Goal: Find specific fact: Find contact information

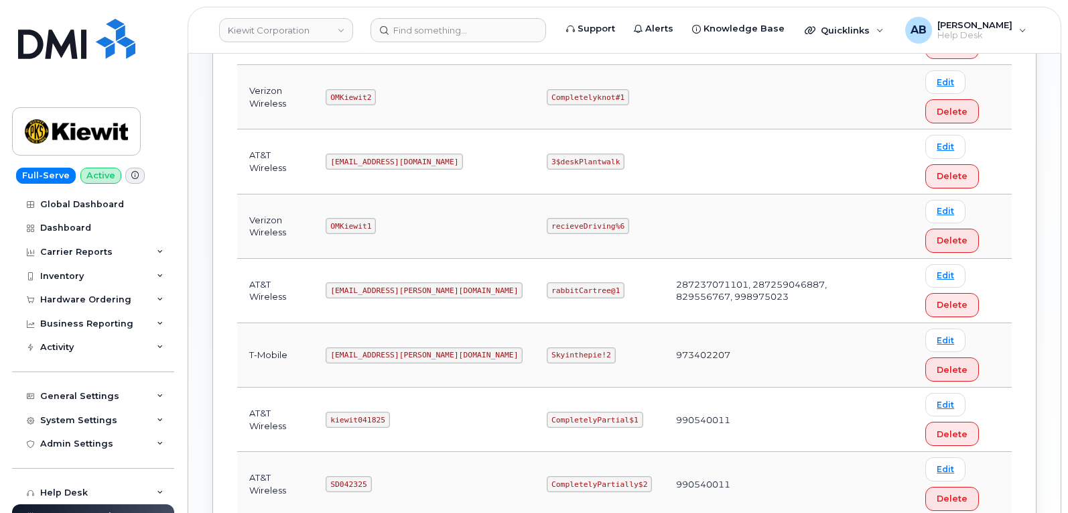
scroll to position [469, 0]
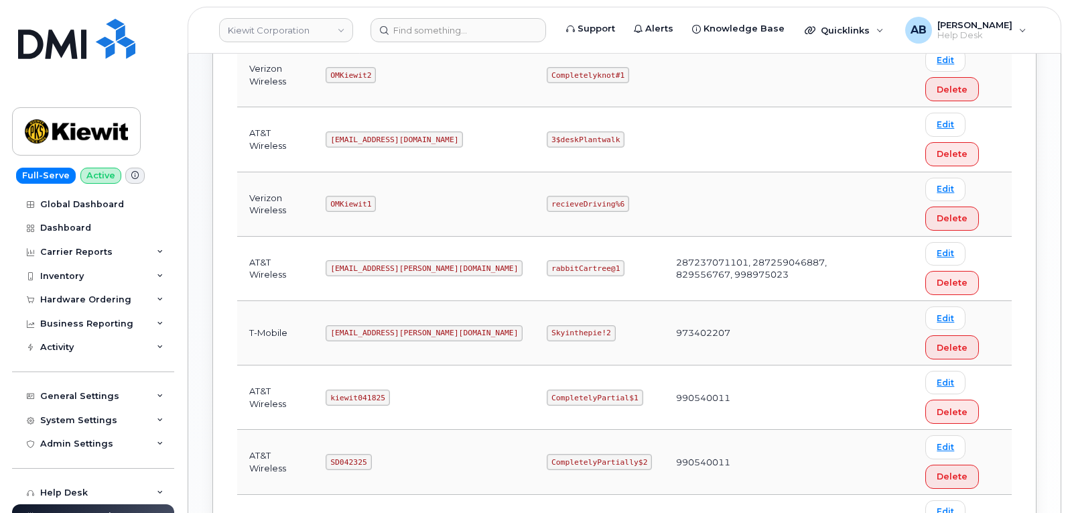
click at [373, 264] on code "[EMAIL_ADDRESS][PERSON_NAME][DOMAIN_NAME]" at bounding box center [424, 268] width 197 height 16
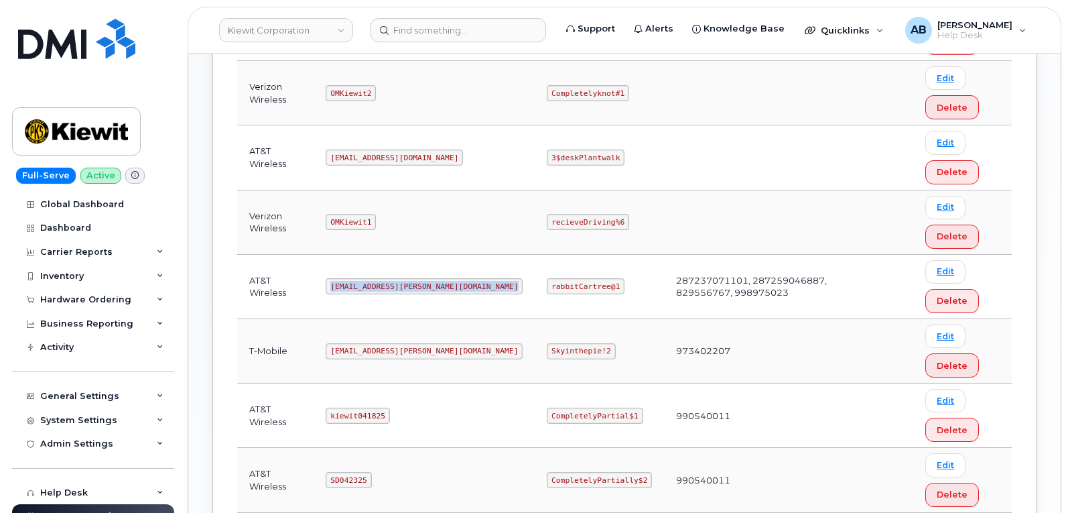
scroll to position [268, 0]
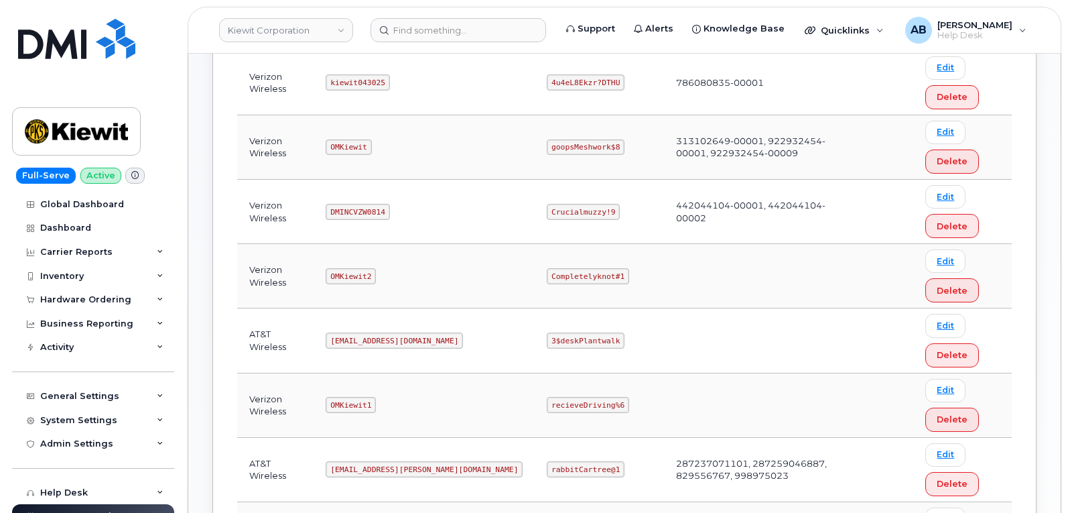
click at [422, 284] on td "OMKiewit2" at bounding box center [424, 276] width 221 height 64
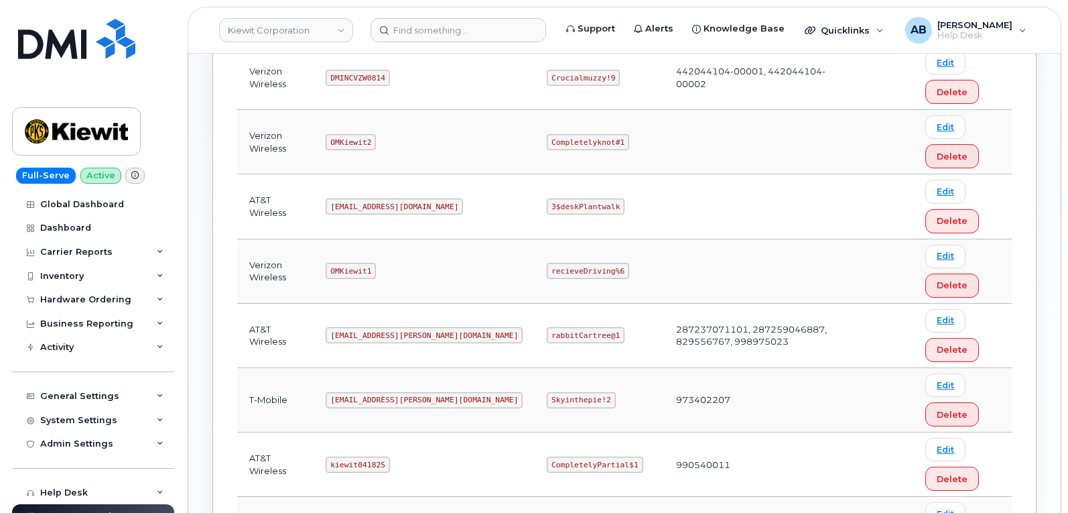
scroll to position [469, 0]
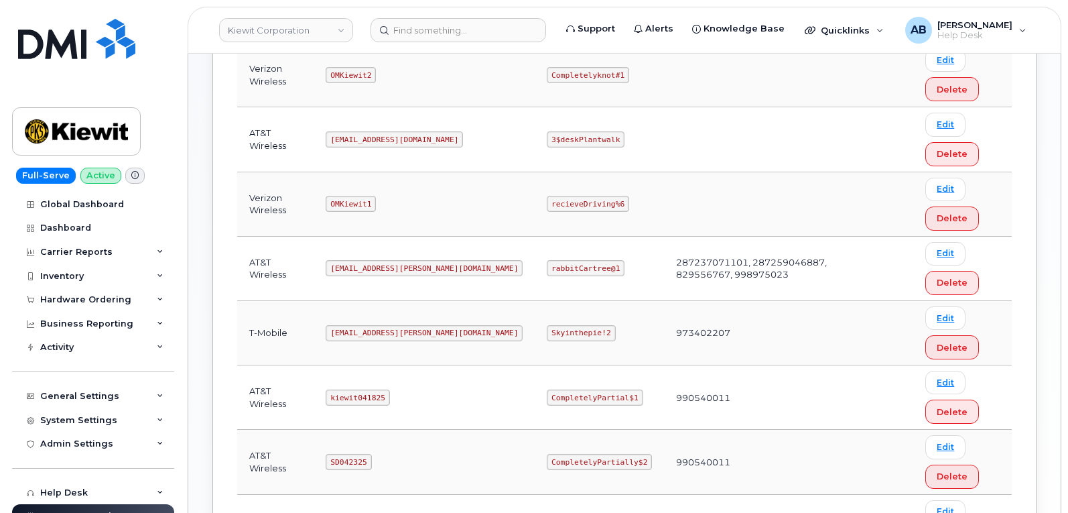
click at [368, 269] on code "[EMAIL_ADDRESS][PERSON_NAME][DOMAIN_NAME]" at bounding box center [424, 268] width 197 height 16
copy code "[EMAIL_ADDRESS][PERSON_NAME][DOMAIN_NAME]"
click at [552, 269] on code "rabbitCartree@1" at bounding box center [586, 268] width 78 height 16
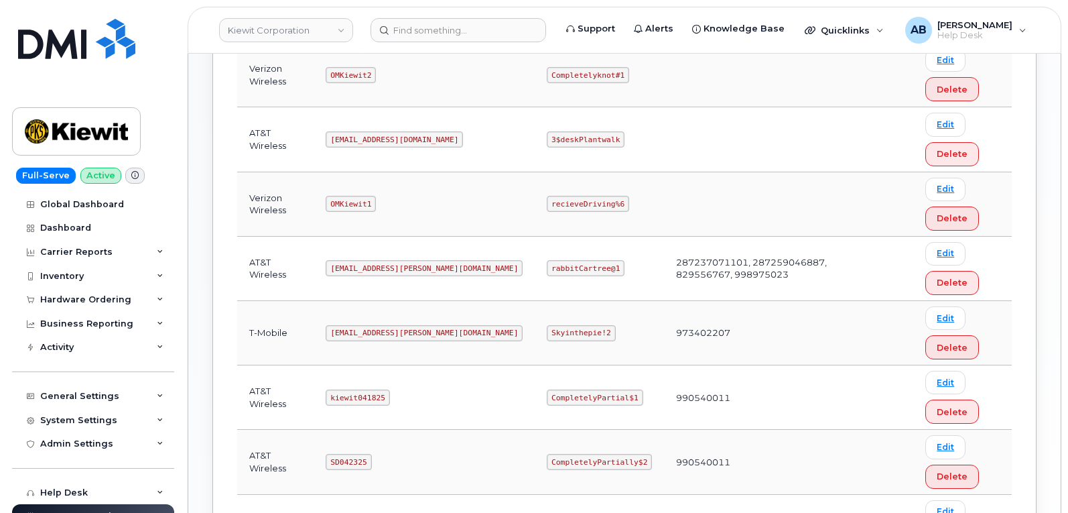
click at [550, 269] on code "rabbitCartree@1" at bounding box center [586, 268] width 78 height 16
copy code "rabbitCartree@1"
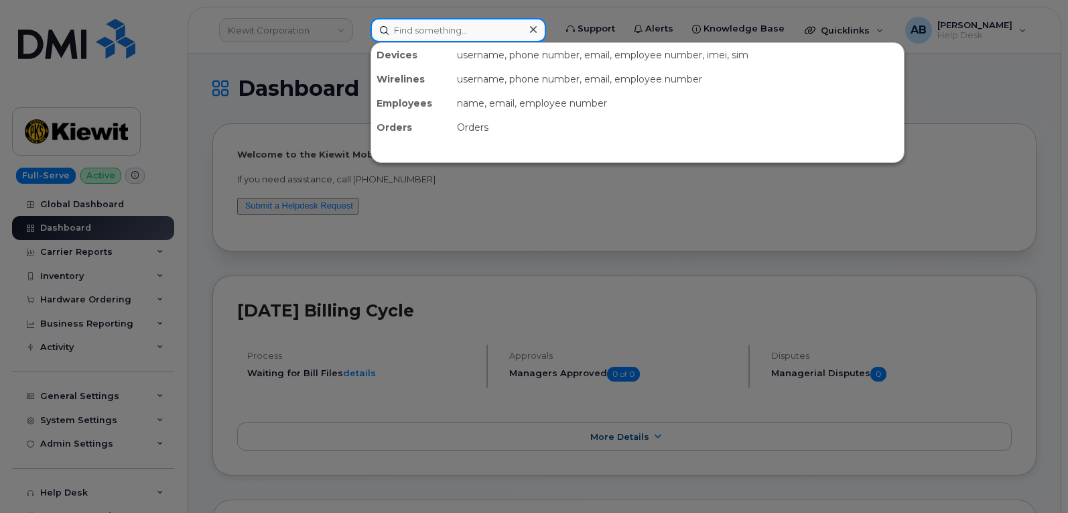
click at [414, 25] on input at bounding box center [459, 30] width 176 height 24
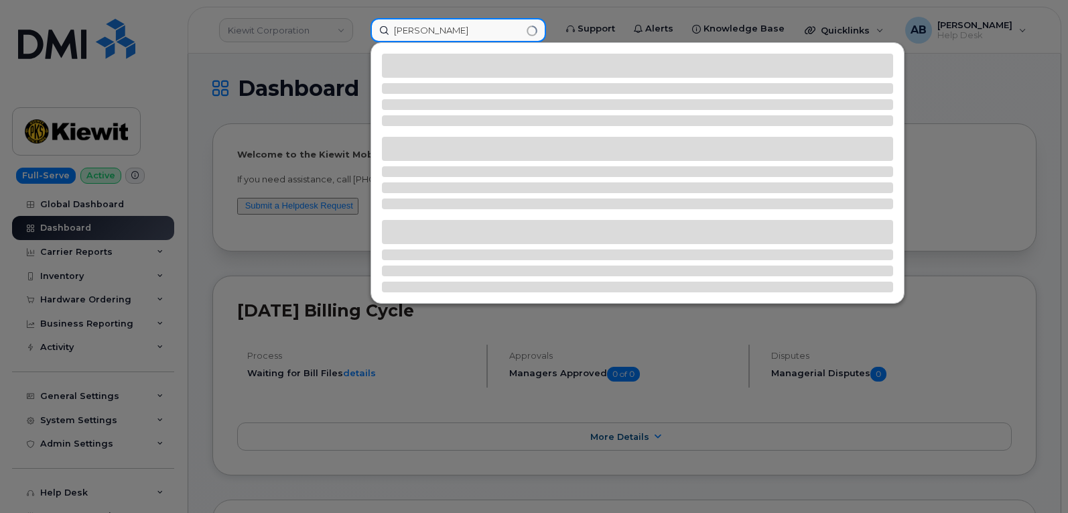
type input "christopher gonzalez"
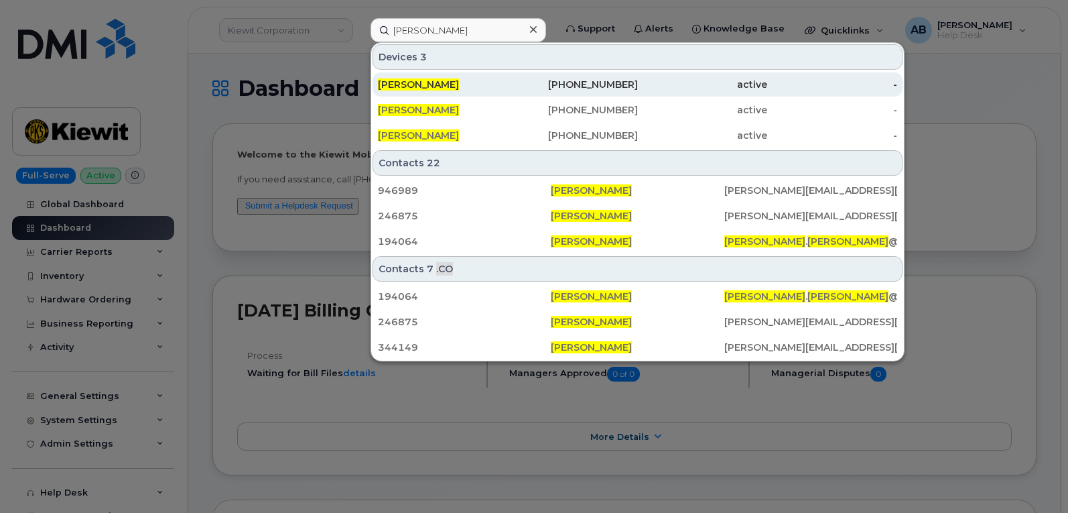
click at [580, 81] on div "913-558-4672" at bounding box center [573, 84] width 130 height 13
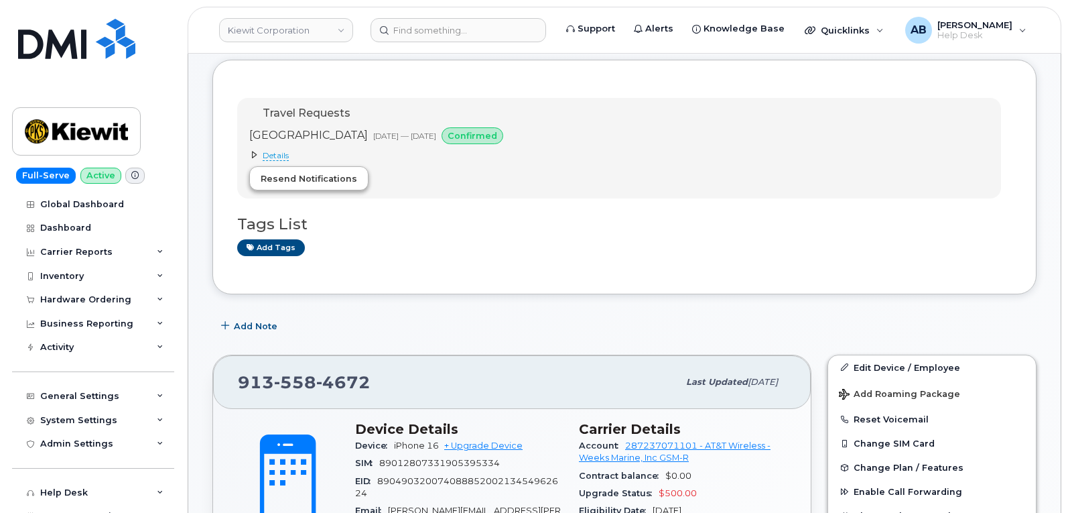
scroll to position [67, 0]
click at [279, 155] on span "Details" at bounding box center [276, 156] width 26 height 11
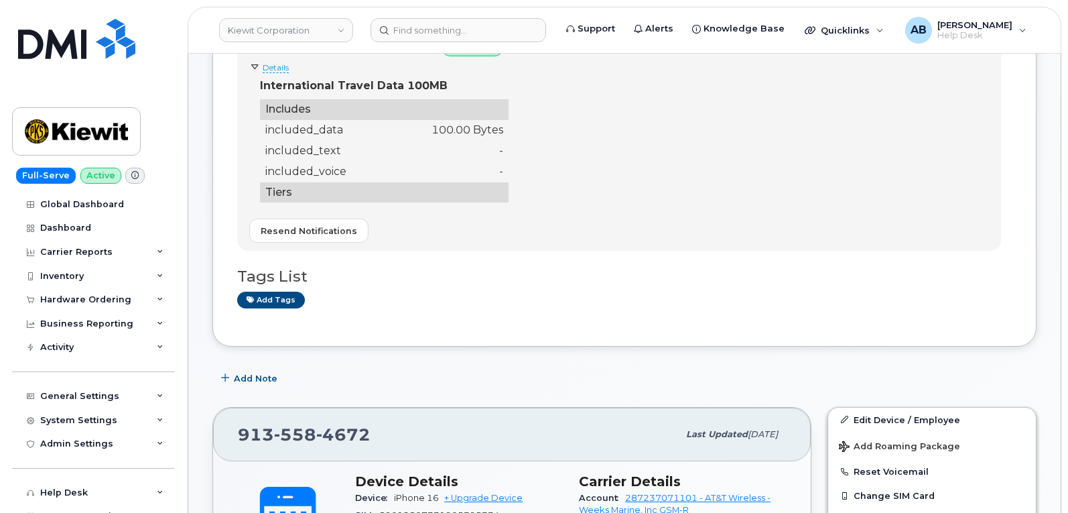
scroll to position [268, 0]
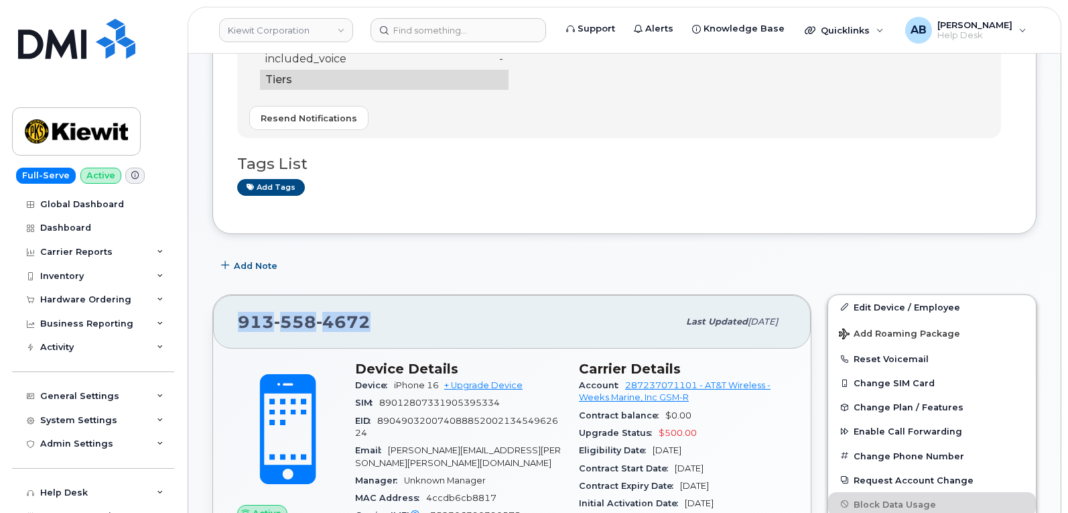
drag, startPoint x: 237, startPoint y: 323, endPoint x: 371, endPoint y: 322, distance: 134.0
click at [371, 322] on div "[PHONE_NUMBER] Last updated [DATE]" at bounding box center [512, 322] width 598 height 54
copy span "[PHONE_NUMBER]"
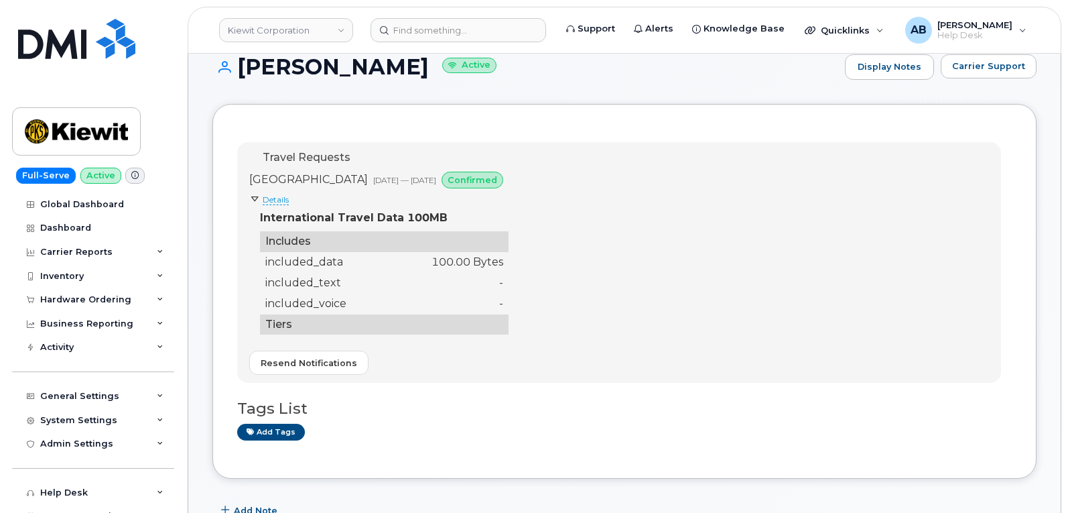
scroll to position [0, 0]
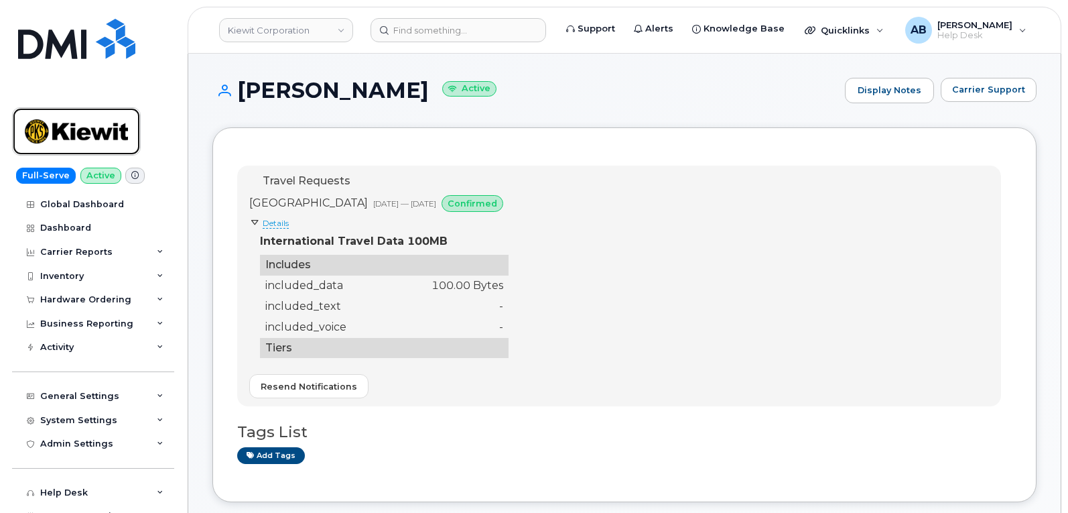
click at [70, 121] on img at bounding box center [76, 131] width 103 height 39
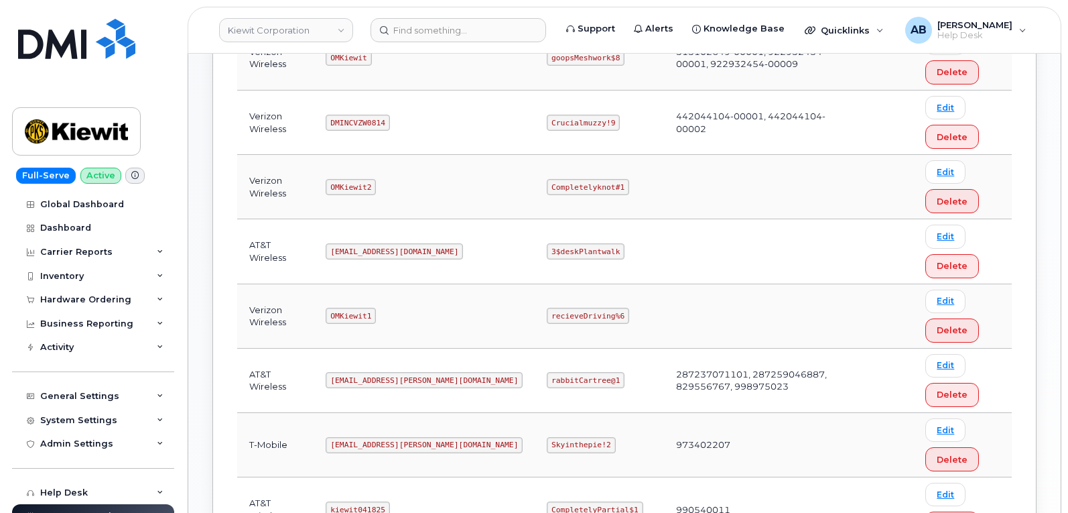
scroll to position [409, 0]
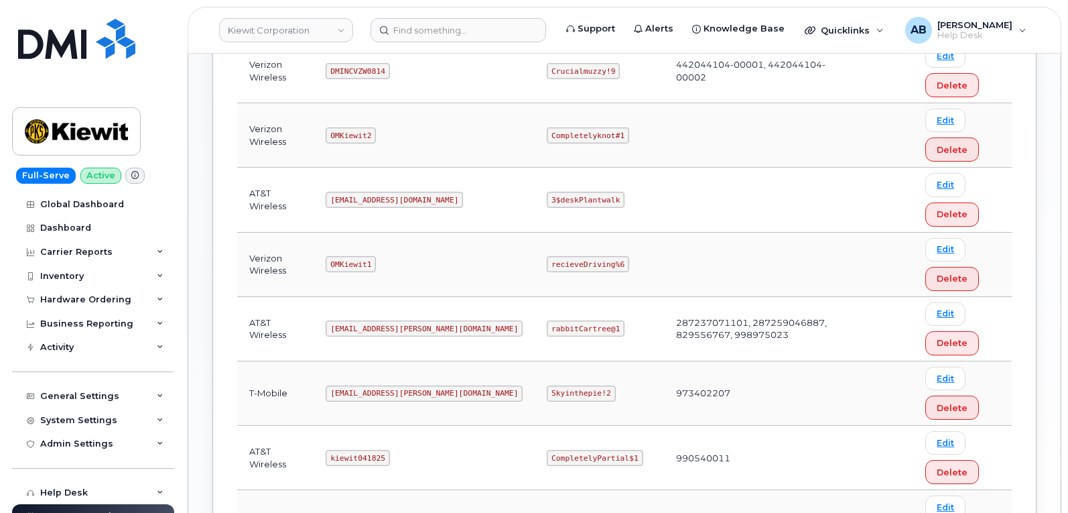
click at [367, 330] on code "[EMAIL_ADDRESS][PERSON_NAME][DOMAIN_NAME]" at bounding box center [424, 328] width 197 height 16
click at [369, 330] on code "[EMAIL_ADDRESS][PERSON_NAME][DOMAIN_NAME]" at bounding box center [424, 328] width 197 height 16
click at [369, 330] on code "ms-kiewit@dminc.com" at bounding box center [424, 328] width 197 height 16
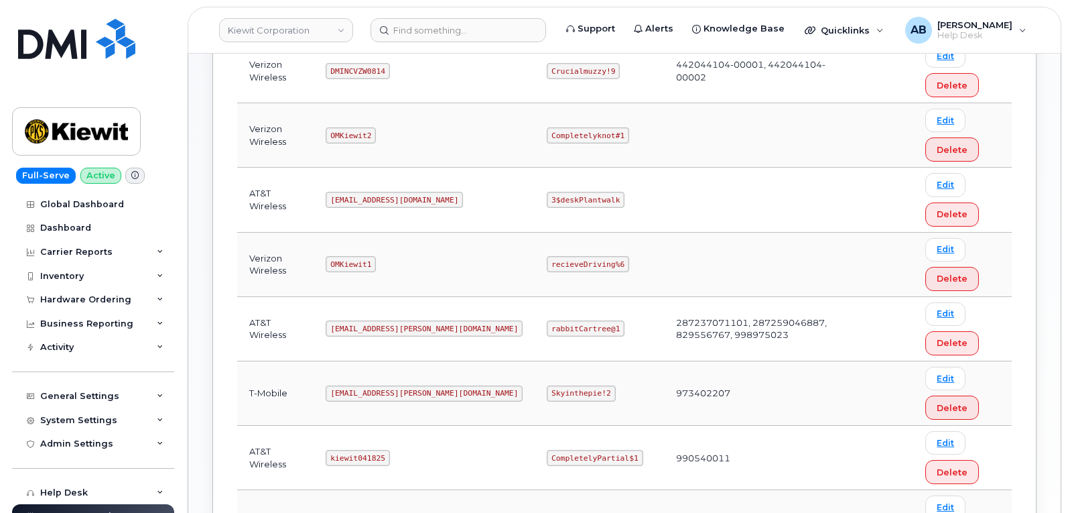
click at [547, 331] on code "rabbitCartree@1" at bounding box center [586, 328] width 78 height 16
copy code "rabbitCartree@1"
click at [418, 137] on td "OMKiewit2" at bounding box center [424, 135] width 221 height 64
